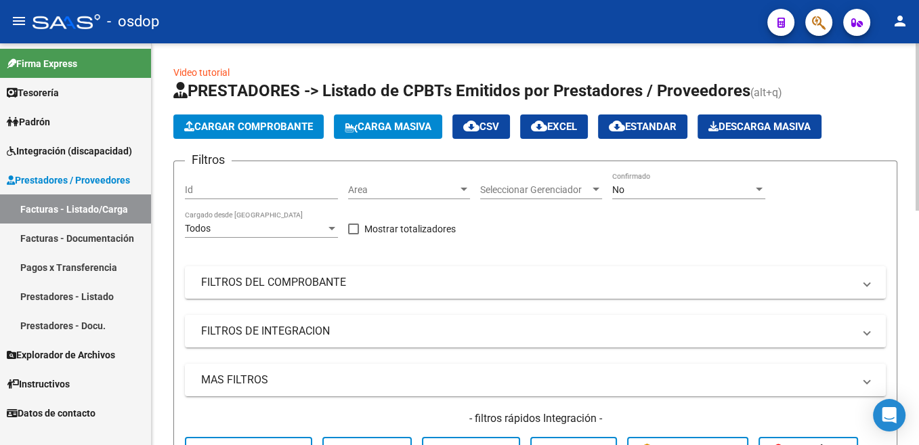
click at [306, 131] on span "Cargar Comprobante" at bounding box center [248, 127] width 129 height 12
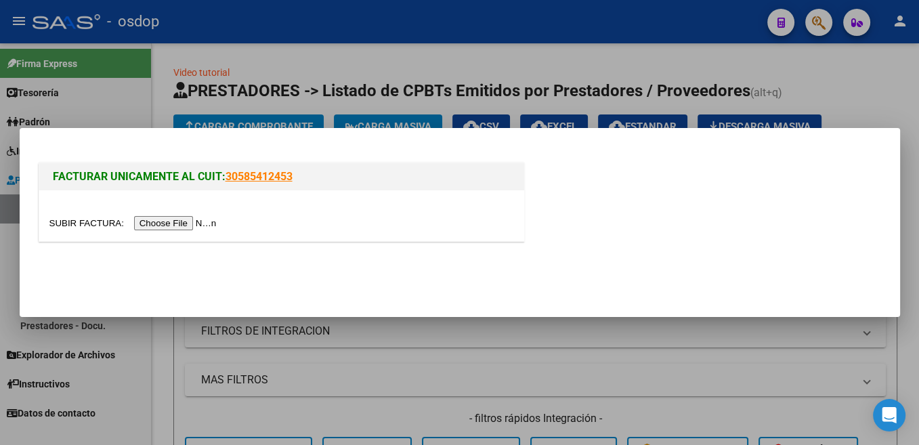
click at [85, 224] on input "file" at bounding box center [134, 223] width 171 height 14
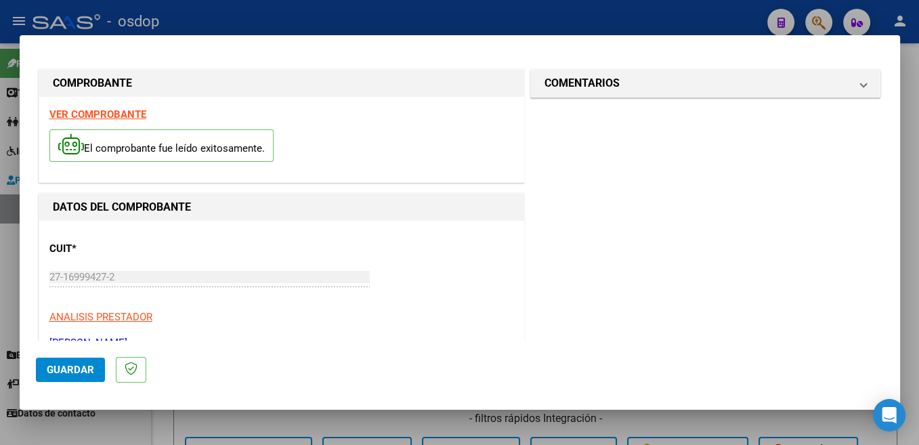
scroll to position [215, 0]
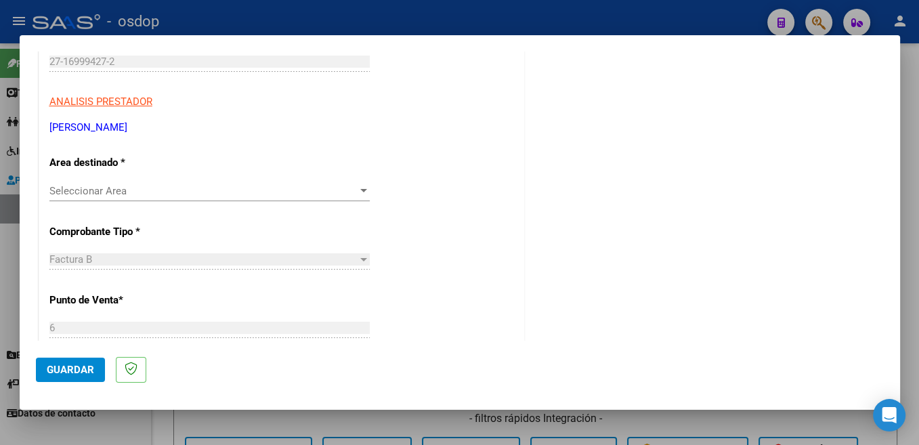
click at [116, 187] on span "Seleccionar Area" at bounding box center [203, 191] width 308 height 12
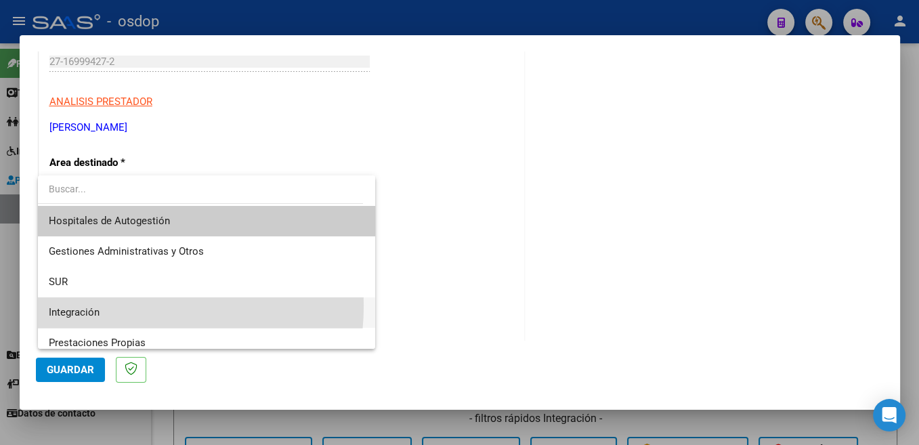
click at [119, 306] on span "Integración" at bounding box center [207, 312] width 316 height 30
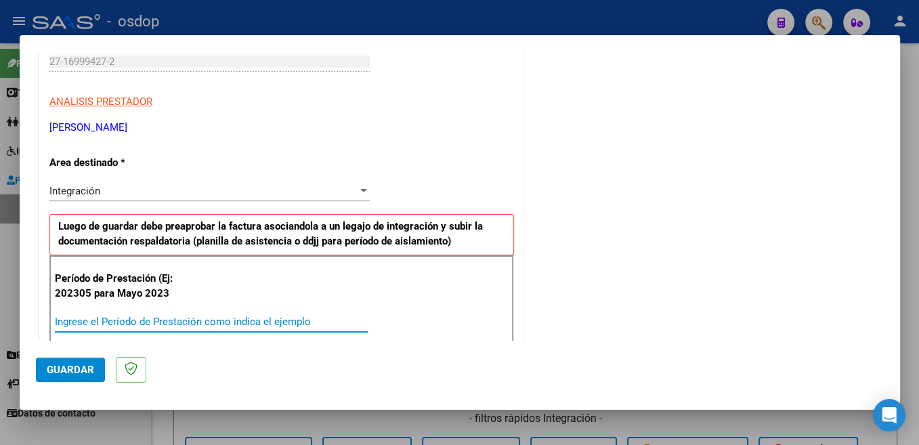
click at [156, 318] on input "Ingrese el Período de Prestación como indica el ejemplo" at bounding box center [211, 322] width 313 height 12
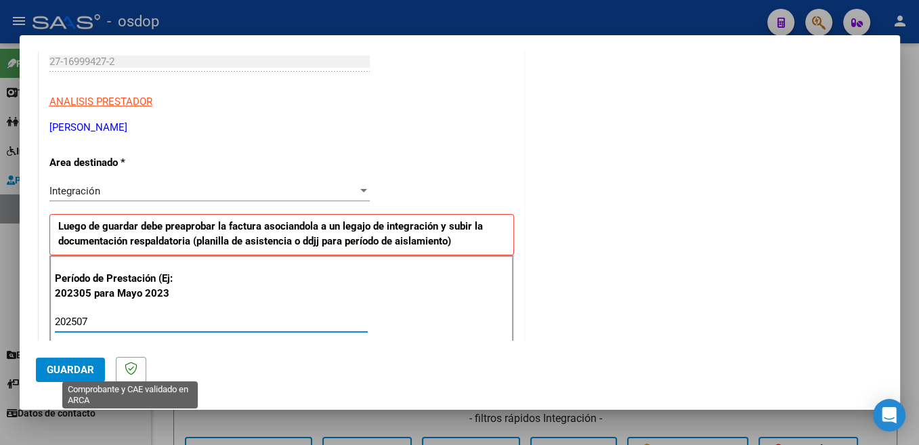
type input "202507"
click at [90, 378] on button "Guardar" at bounding box center [70, 370] width 69 height 24
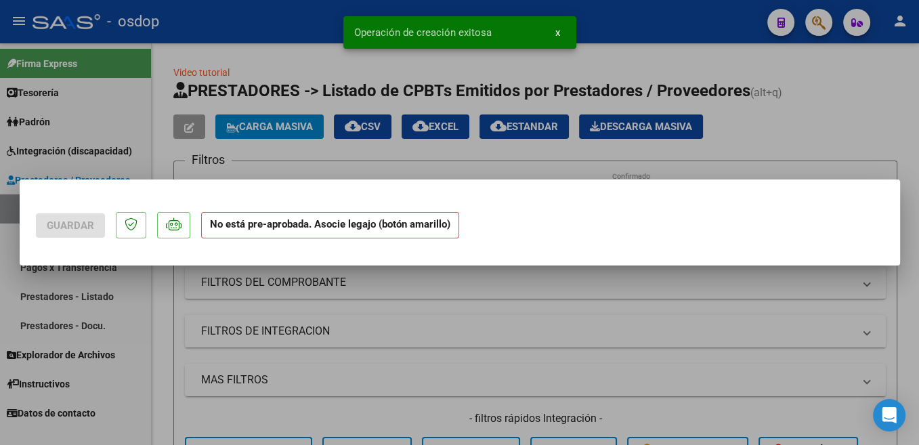
scroll to position [0, 0]
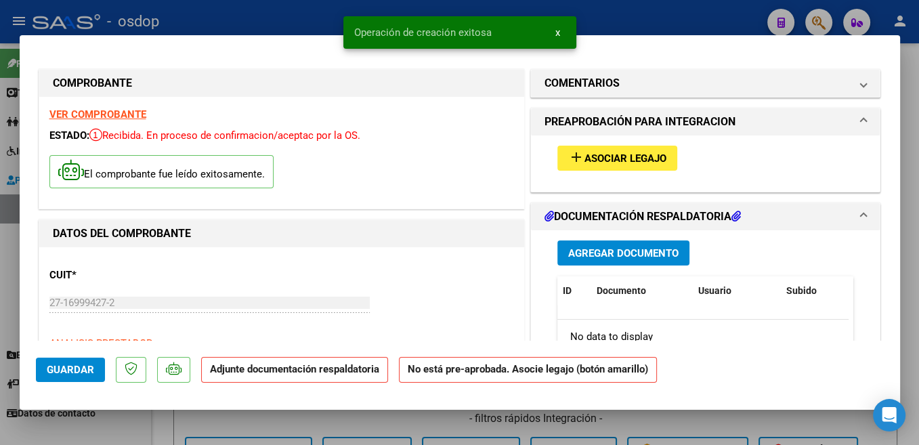
click at [637, 162] on span "Asociar Legajo" at bounding box center [626, 158] width 82 height 12
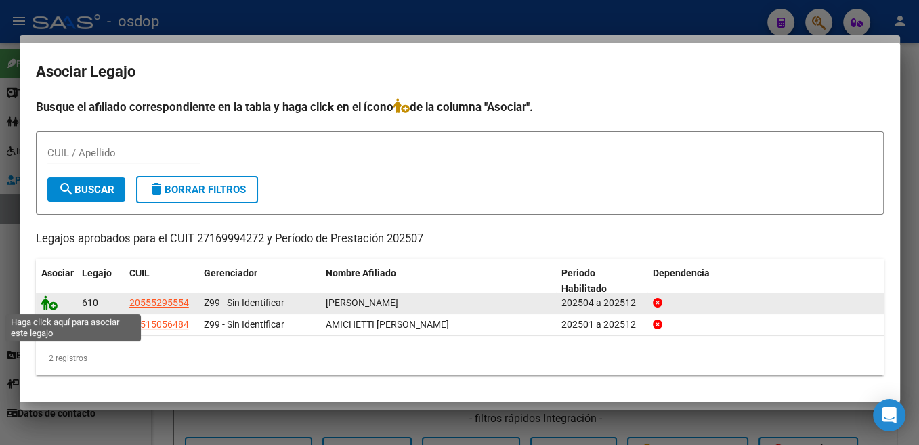
click at [44, 306] on icon at bounding box center [49, 302] width 16 height 15
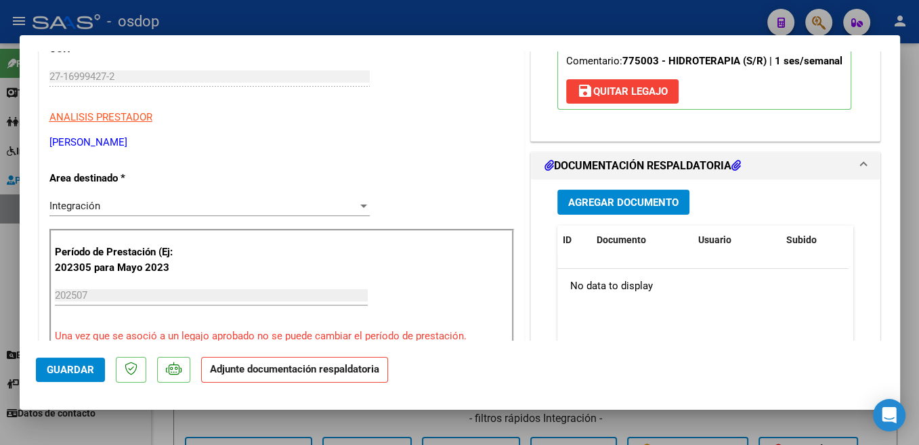
scroll to position [287, 0]
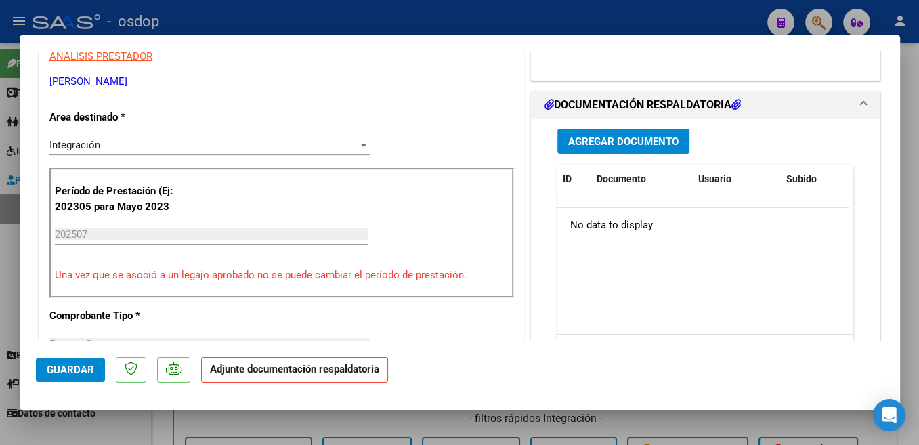
click at [655, 148] on span "Agregar Documento" at bounding box center [623, 141] width 110 height 12
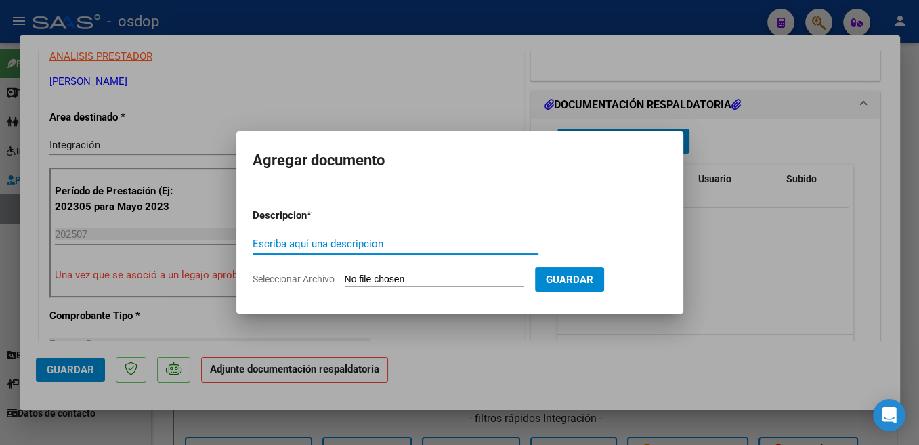
click at [310, 245] on input "Escriba aquí una descripcion" at bounding box center [396, 244] width 286 height 12
type input "Planilla"
click at [394, 278] on input "Seleccionar Archivo" at bounding box center [435, 280] width 180 height 13
type input "C:\fakepath\[PERSON_NAME]. JULIO.pdf"
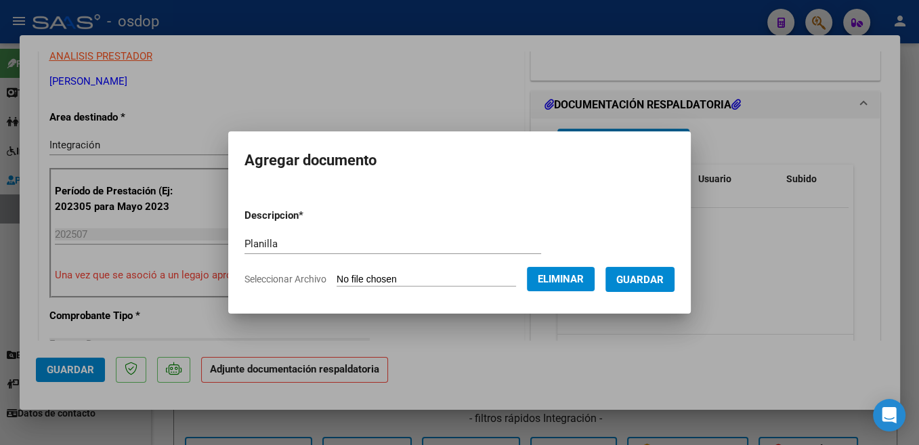
click at [650, 287] on button "Guardar" at bounding box center [640, 279] width 69 height 25
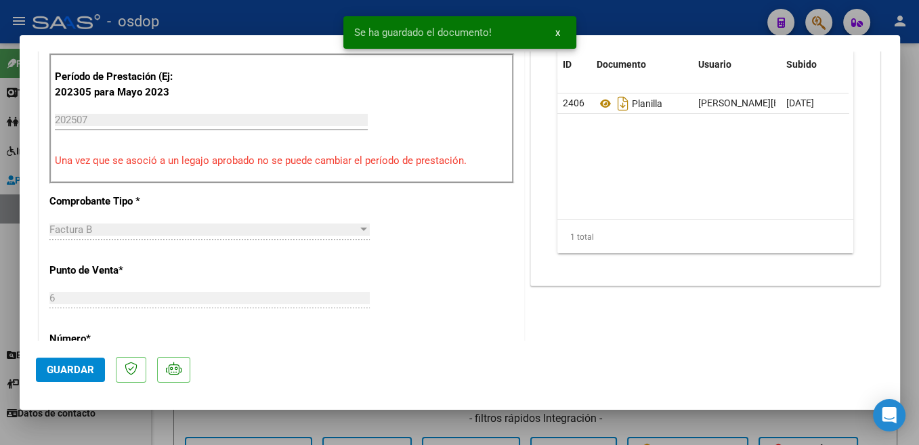
scroll to position [503, 0]
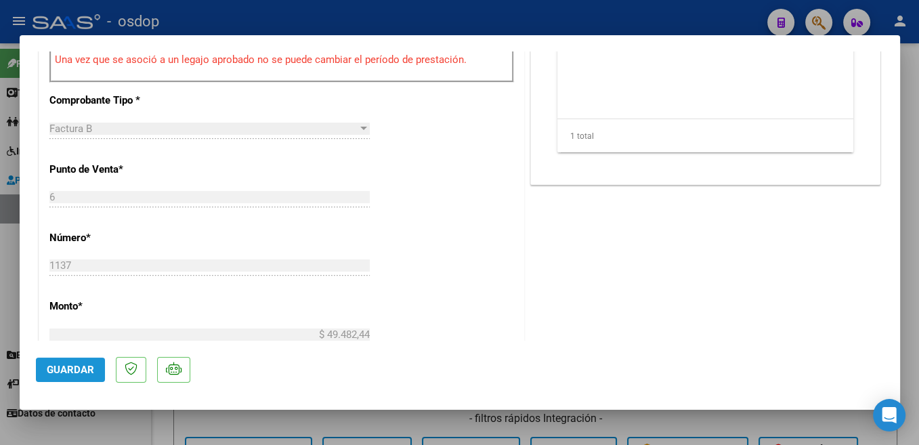
click at [80, 370] on span "Guardar" at bounding box center [70, 370] width 47 height 12
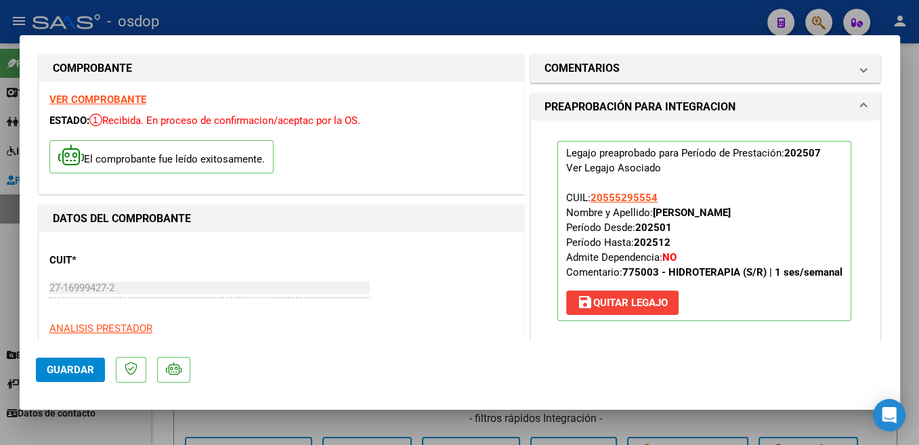
scroll to position [0, 0]
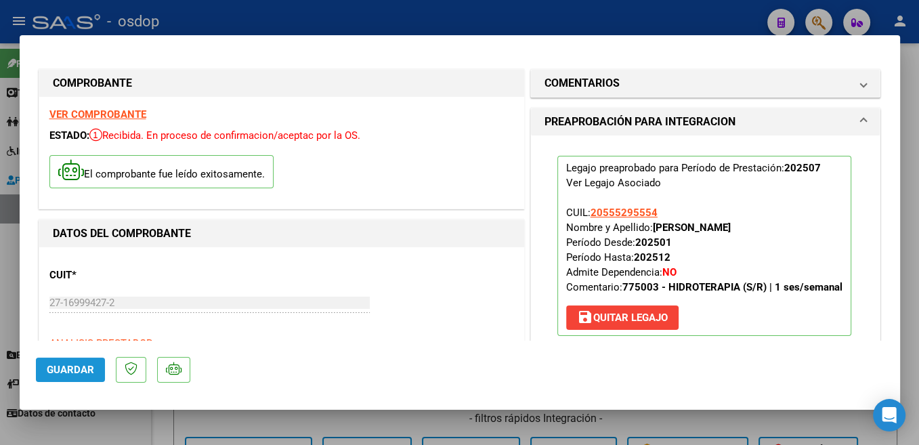
click at [79, 372] on span "Guardar" at bounding box center [70, 370] width 47 height 12
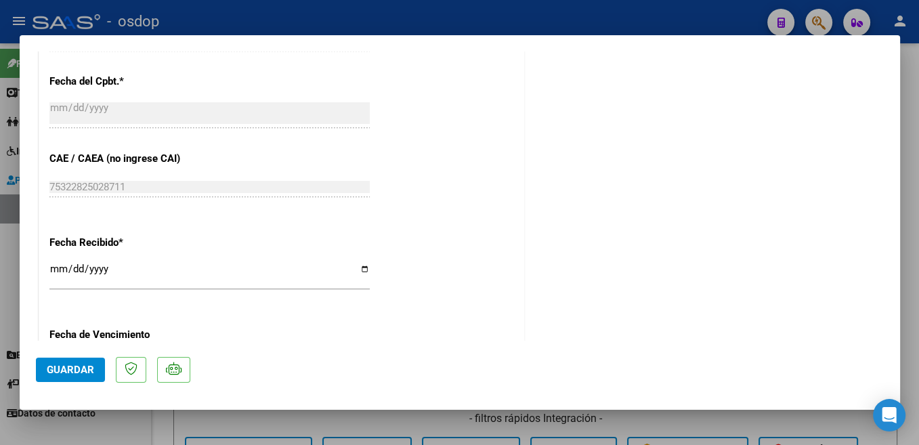
scroll to position [974, 0]
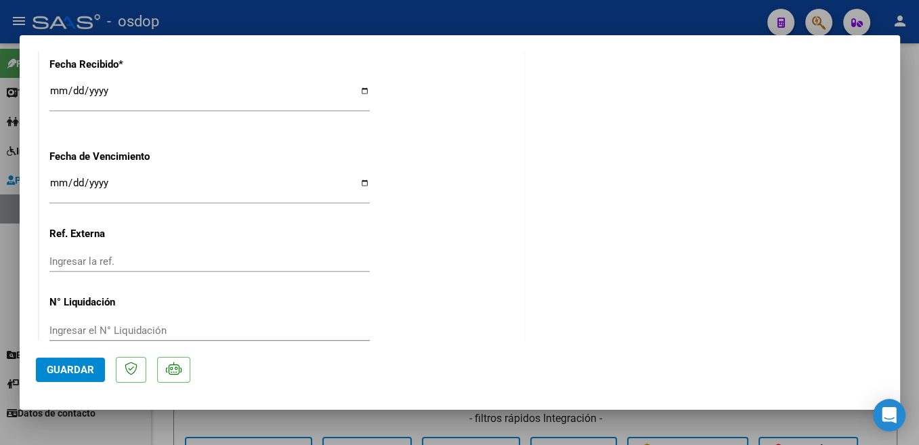
click at [68, 371] on span "Guardar" at bounding box center [70, 370] width 47 height 12
click at [915, 87] on div at bounding box center [459, 222] width 919 height 445
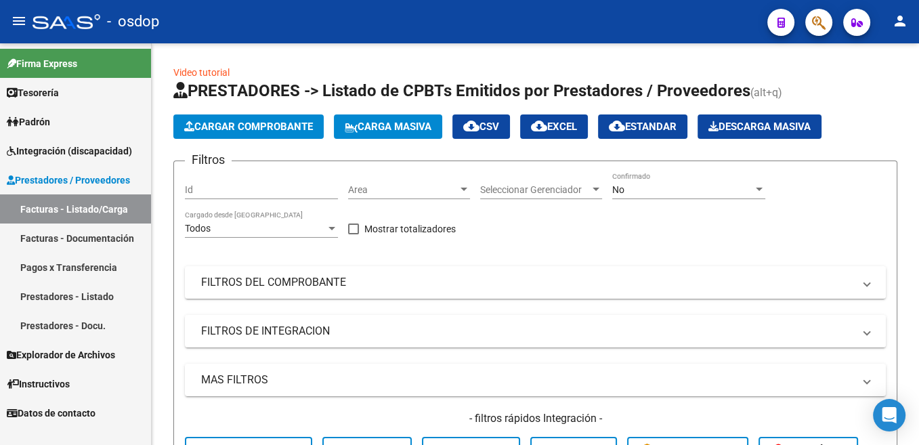
click at [19, 19] on mat-icon "menu" at bounding box center [19, 21] width 16 height 16
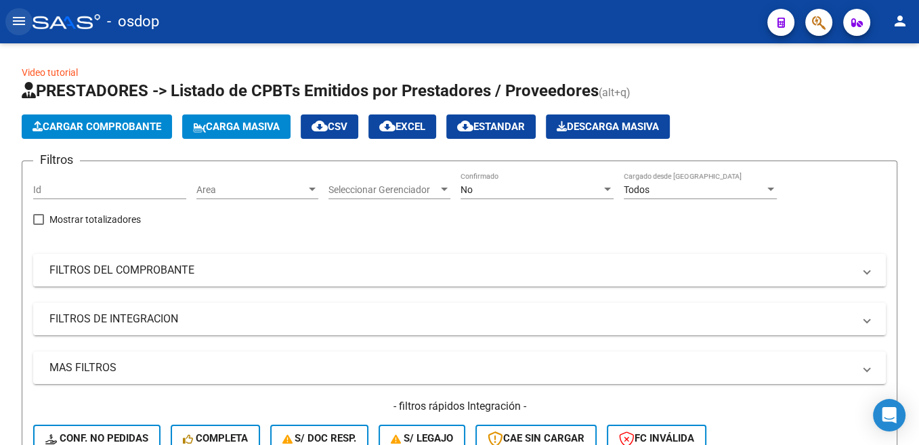
click at [19, 19] on mat-icon "menu" at bounding box center [19, 21] width 16 height 16
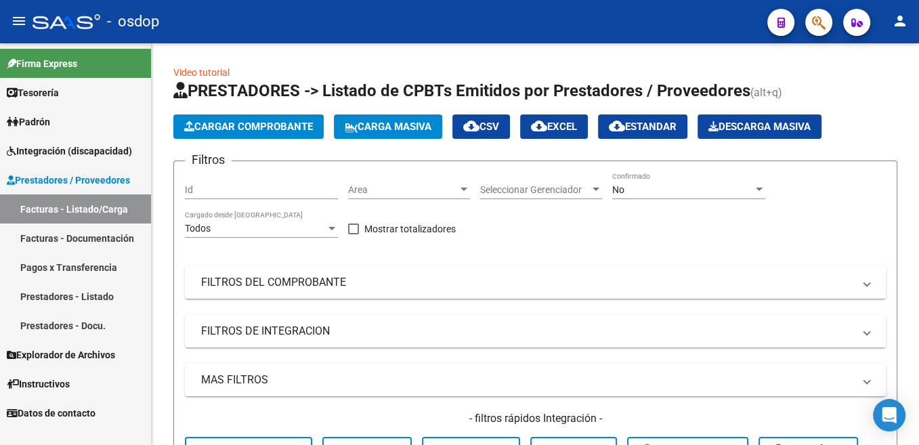
click at [78, 415] on span "Datos de contacto" at bounding box center [51, 413] width 89 height 15
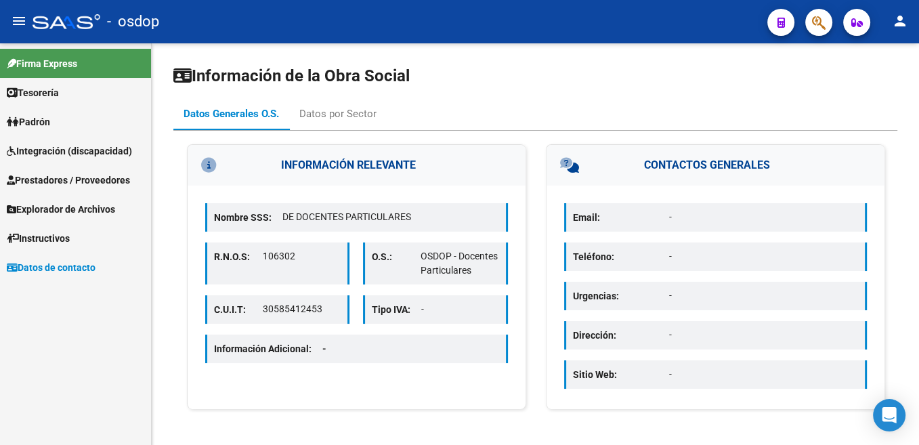
click at [897, 24] on mat-icon "person" at bounding box center [900, 21] width 16 height 16
click at [612, 89] on div at bounding box center [459, 222] width 919 height 445
